Goal: Find specific page/section: Locate a particular part of the current website

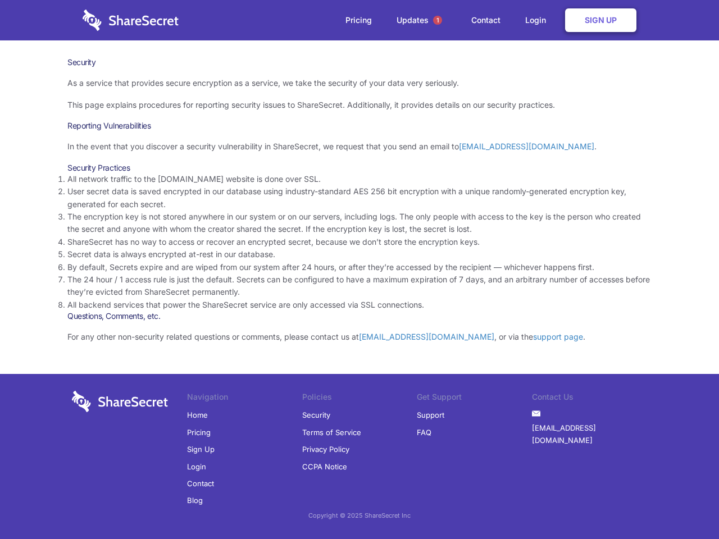
click at [359, 269] on li "By default, Secrets expire and are wiped from our system after 24 hours, or aft…" at bounding box center [359, 267] width 584 height 12
click at [437, 20] on span "1" at bounding box center [437, 20] width 9 height 9
